Goal: Communication & Community: Answer question/provide support

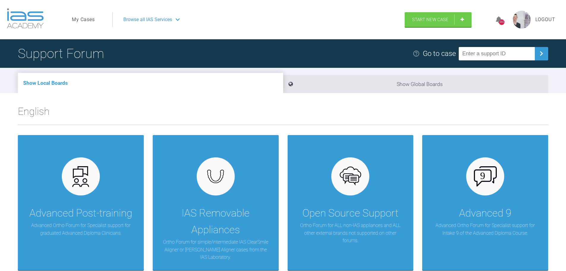
click at [91, 20] on link "My Cases" at bounding box center [83, 20] width 23 height 8
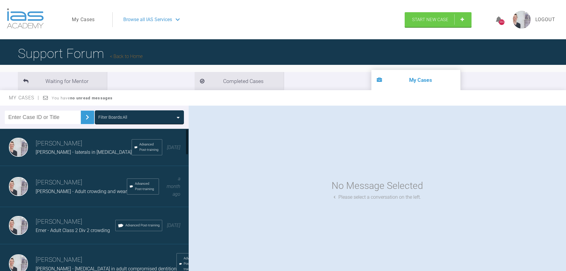
click at [78, 190] on span "[PERSON_NAME] - Adult crowding and wear" at bounding box center [81, 191] width 91 height 6
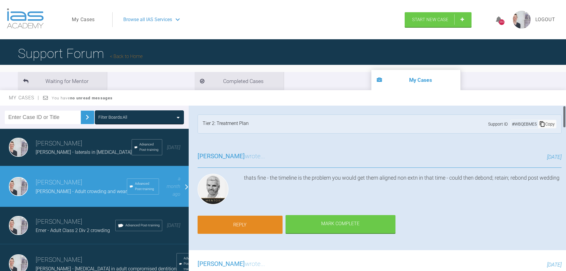
click at [250, 221] on link "Reply" at bounding box center [240, 224] width 85 height 18
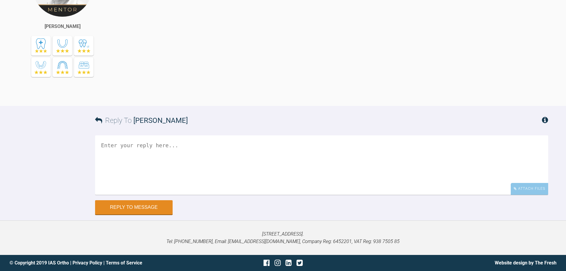
drag, startPoint x: 262, startPoint y: 167, endPoint x: 251, endPoint y: 162, distance: 12.6
click at [263, 167] on textarea at bounding box center [321, 164] width 453 height 59
click at [264, 195] on textarea "Yes I had proposed that, but also said that teeth could look quite proclined fo…" at bounding box center [321, 164] width 453 height 59
drag, startPoint x: 404, startPoint y: 204, endPoint x: 491, endPoint y: 203, distance: 86.8
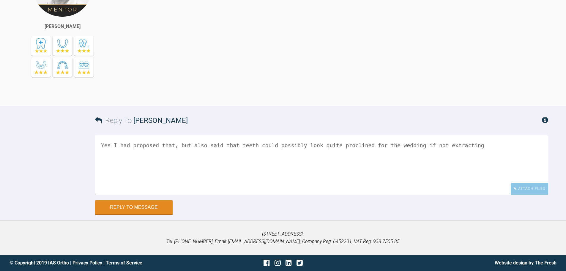
click at [491, 195] on textarea "Yes I had proposed that, but also said that teeth could possibly look quite pro…" at bounding box center [321, 164] width 453 height 59
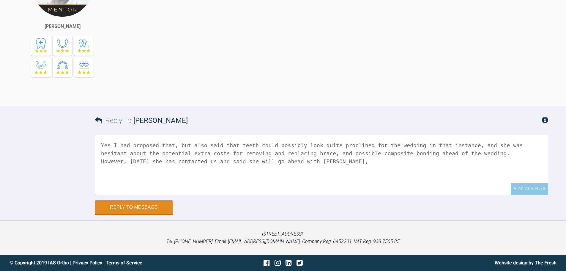
click at [344, 195] on textarea "Yes I had proposed that, but also said that teeth could possibly look quite pro…" at bounding box center [321, 164] width 453 height 59
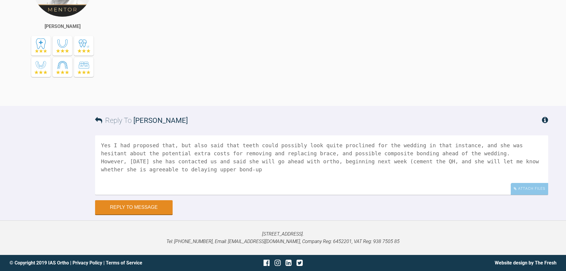
drag, startPoint x: 166, startPoint y: 226, endPoint x: 181, endPoint y: 226, distance: 14.3
click at [181, 195] on textarea "Yes I had proposed that, but also said that teeth could possibly look quite pro…" at bounding box center [321, 164] width 453 height 59
click at [524, 195] on textarea "Yes I had proposed that, but also said that teeth could possibly look quite pro…" at bounding box center [321, 164] width 453 height 59
click at [325, 195] on textarea "Yes I had proposed that, but also said that teeth could possibly look quite pro…" at bounding box center [321, 164] width 453 height 59
type textarea "Yes I had proposed that, but also said that teeth could possibly look quite pro…"
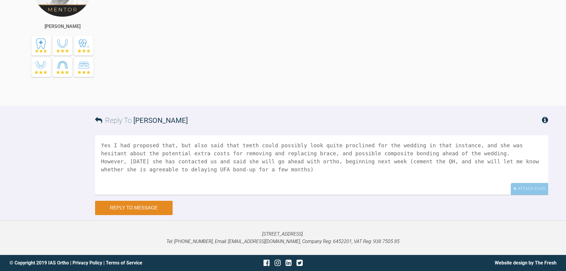
click at [135, 215] on button "Reply to Message" at bounding box center [134, 208] width 78 height 14
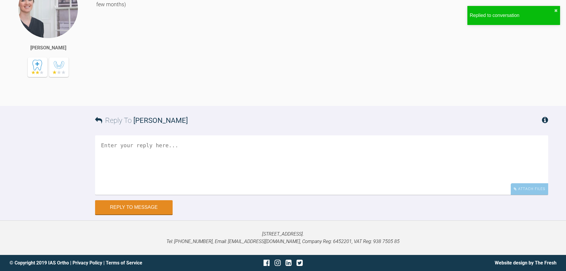
scroll to position [2511, 0]
